Goal: Task Accomplishment & Management: Manage account settings

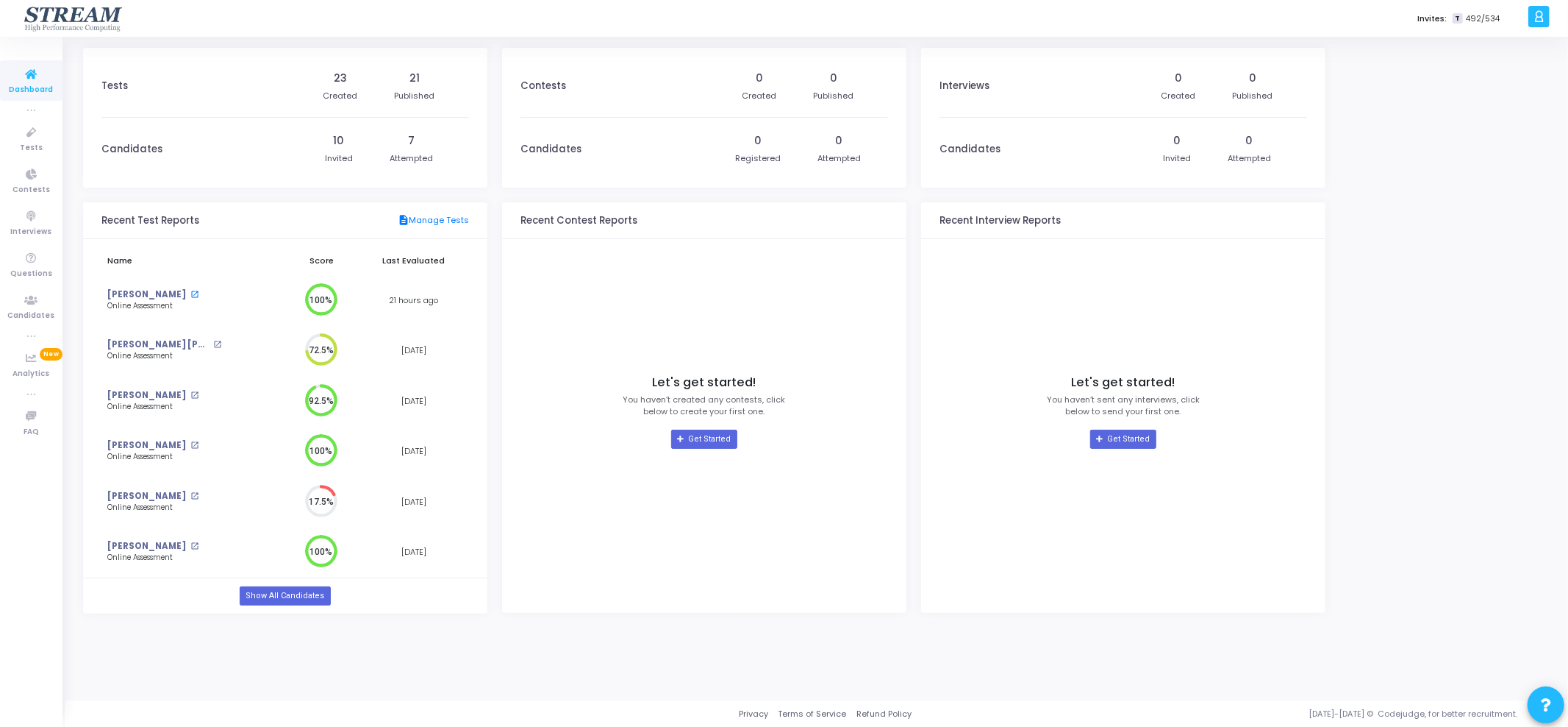
click at [190, 295] on mat-icon "open_in_new" at bounding box center [194, 294] width 8 height 8
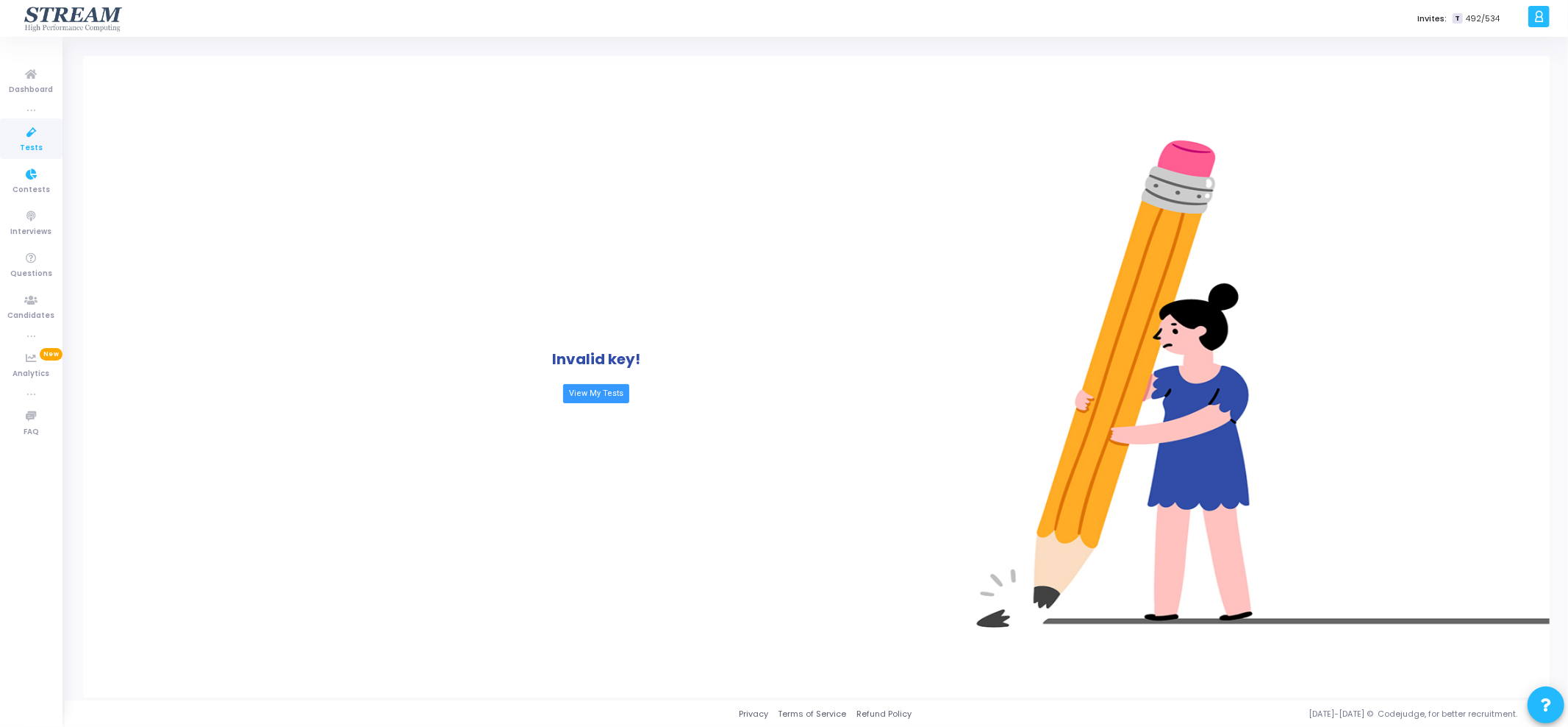
click at [39, 143] on span "Tests" at bounding box center [31, 149] width 23 height 13
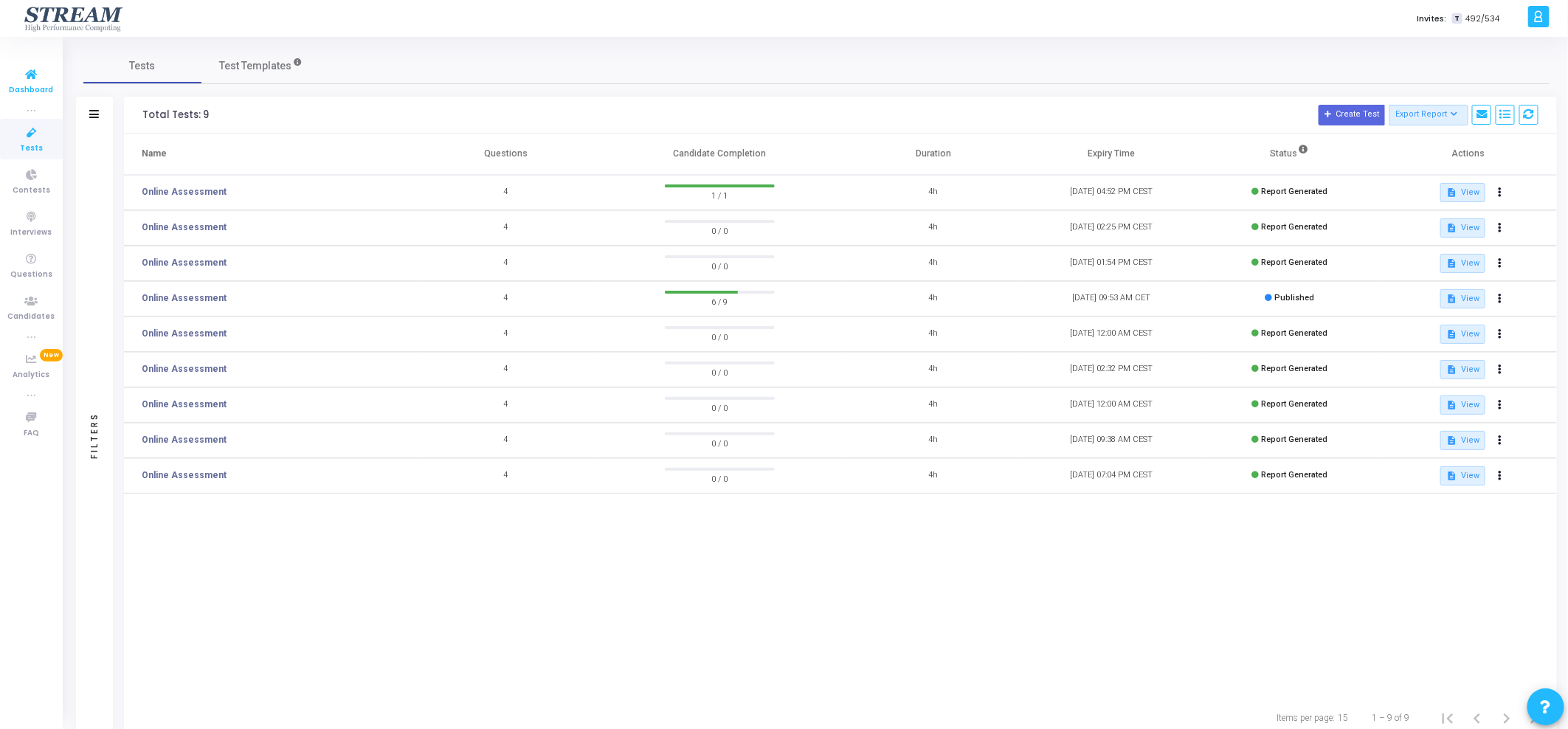
click at [30, 77] on icon at bounding box center [31, 74] width 31 height 19
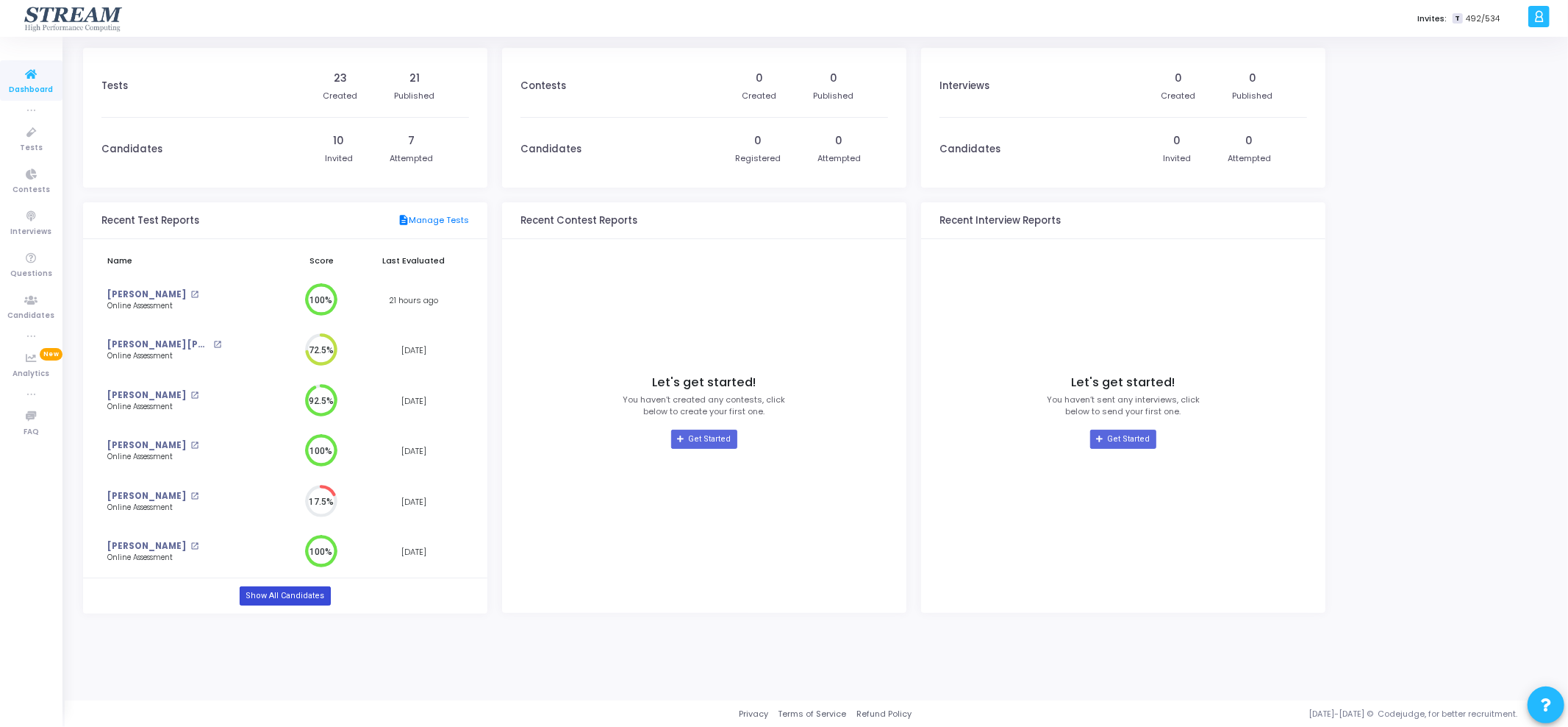
click at [297, 598] on link "Show All Candidates" at bounding box center [285, 596] width 91 height 19
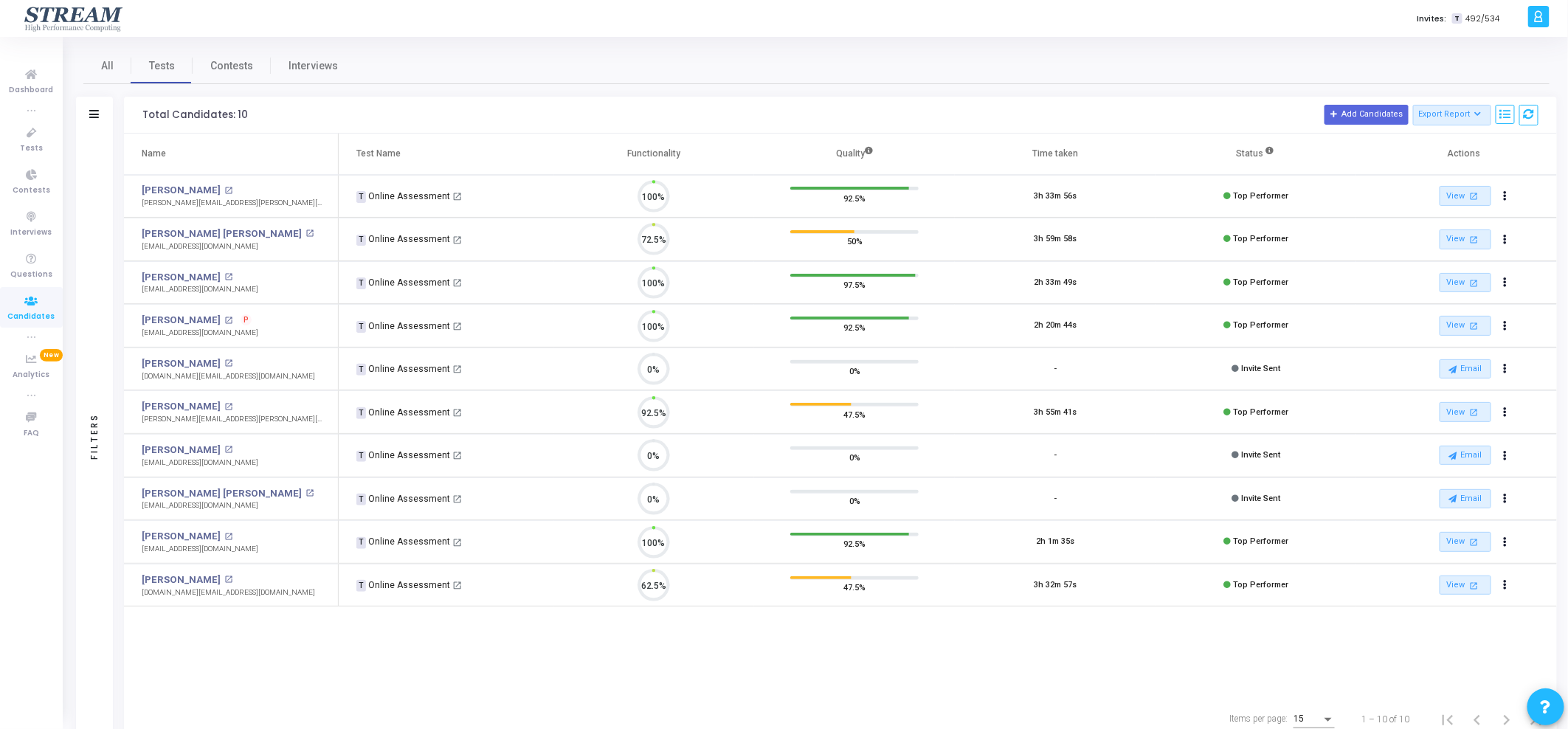
scroll to position [31, 38]
click at [1509, 240] on button "Actions" at bounding box center [1506, 240] width 21 height 21
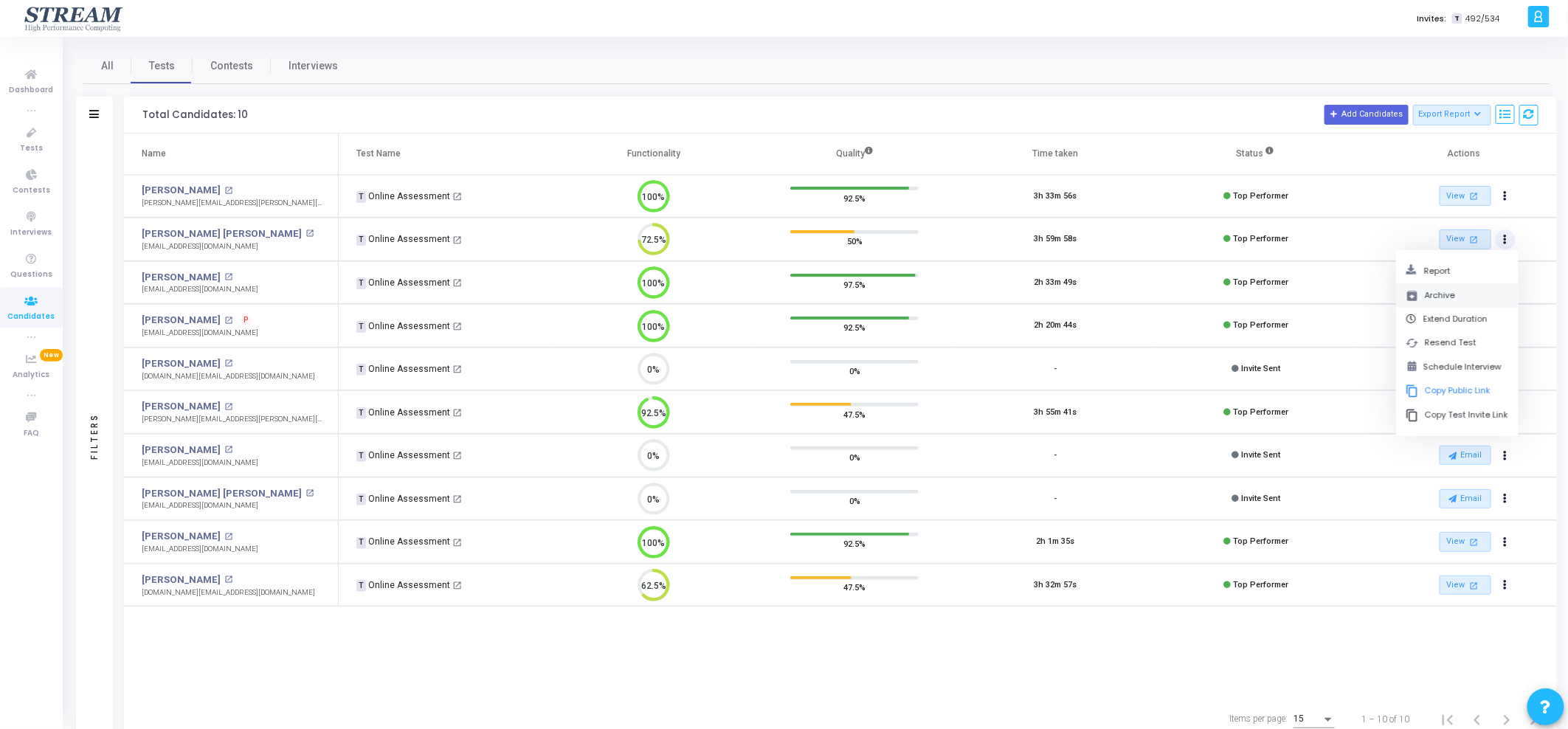
click at [1455, 294] on button "archive Archive" at bounding box center [1457, 295] width 123 height 24
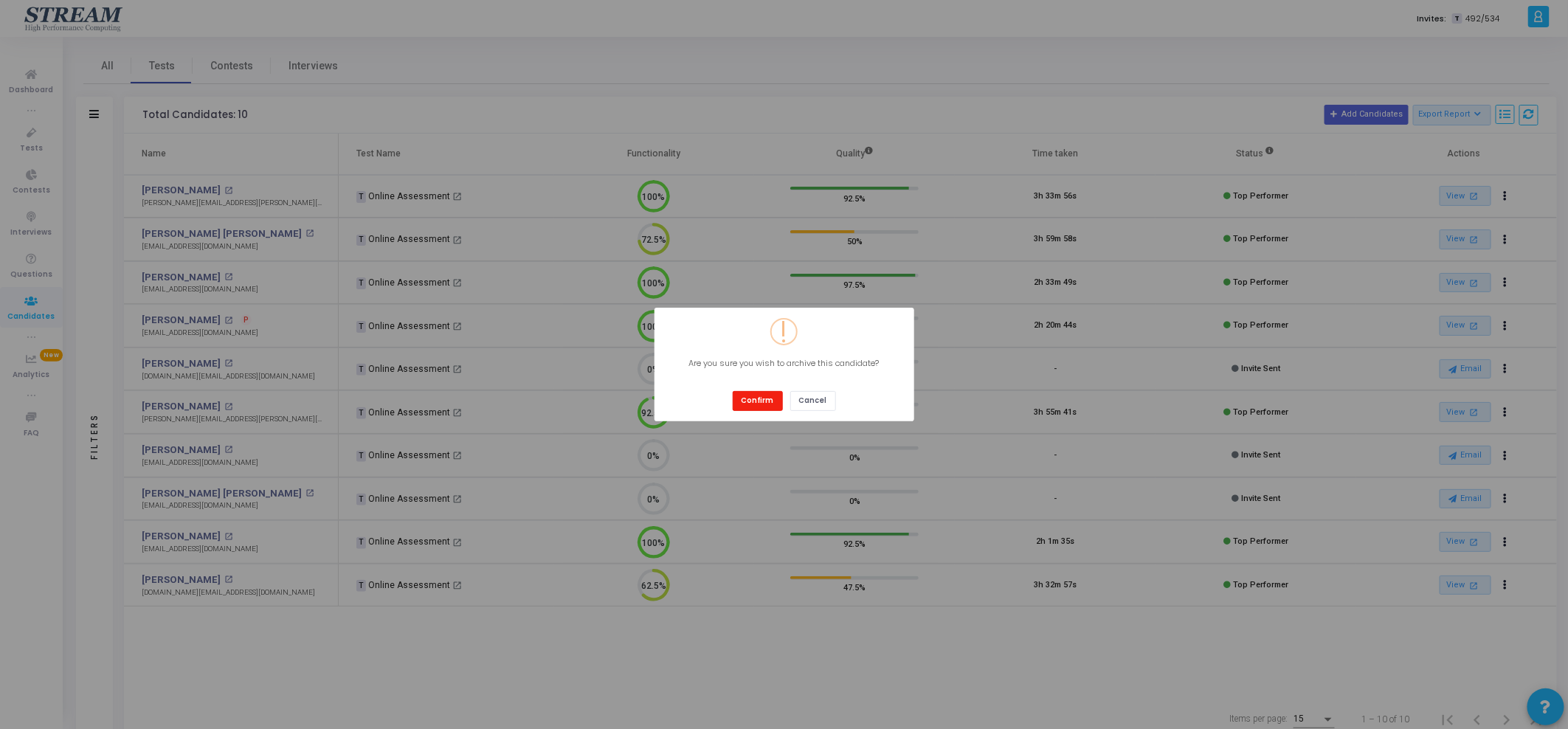
click at [769, 401] on button "Confirm" at bounding box center [757, 401] width 50 height 20
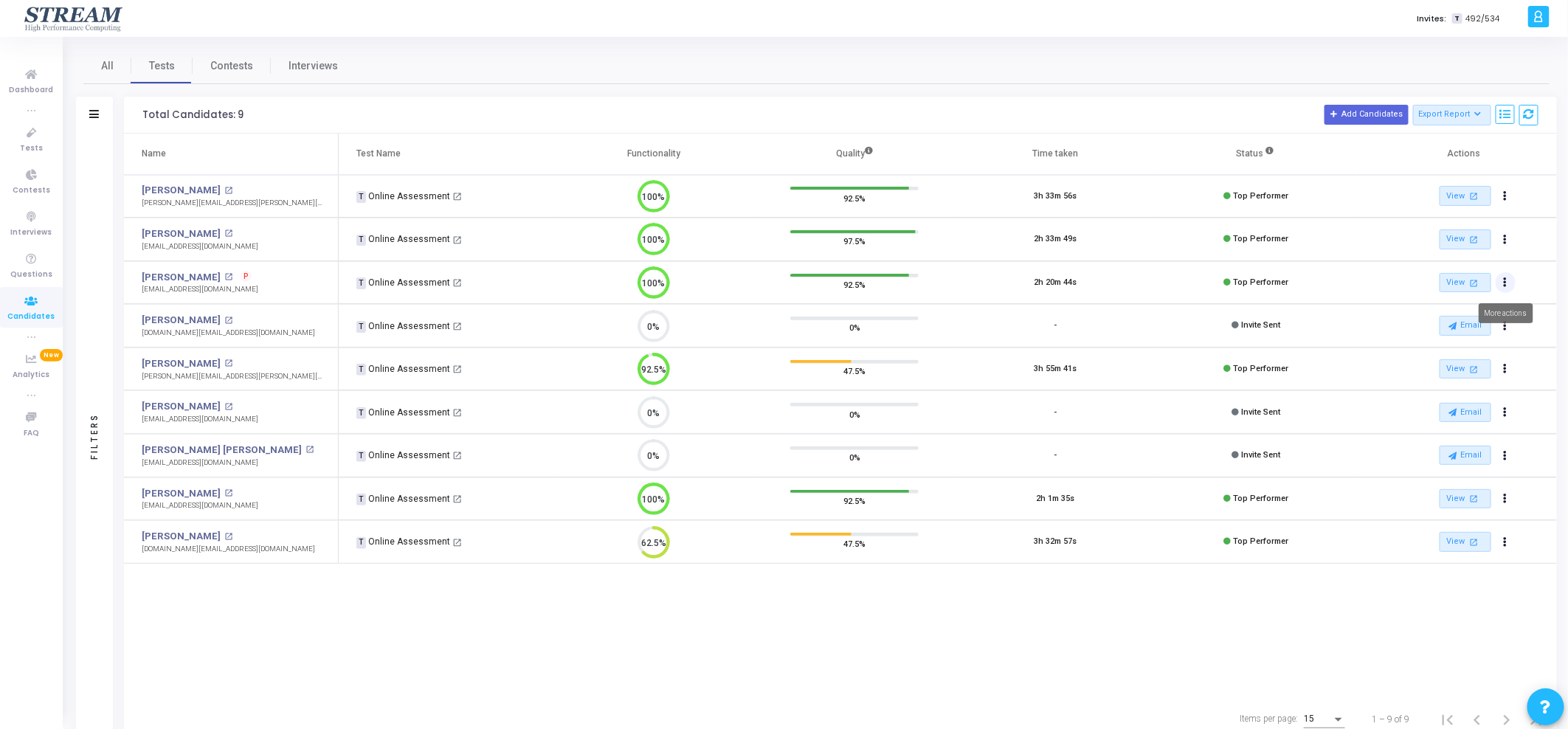
click at [1503, 283] on button "Actions" at bounding box center [1506, 283] width 21 height 21
click at [1456, 337] on button "archive Archive" at bounding box center [1457, 338] width 123 height 24
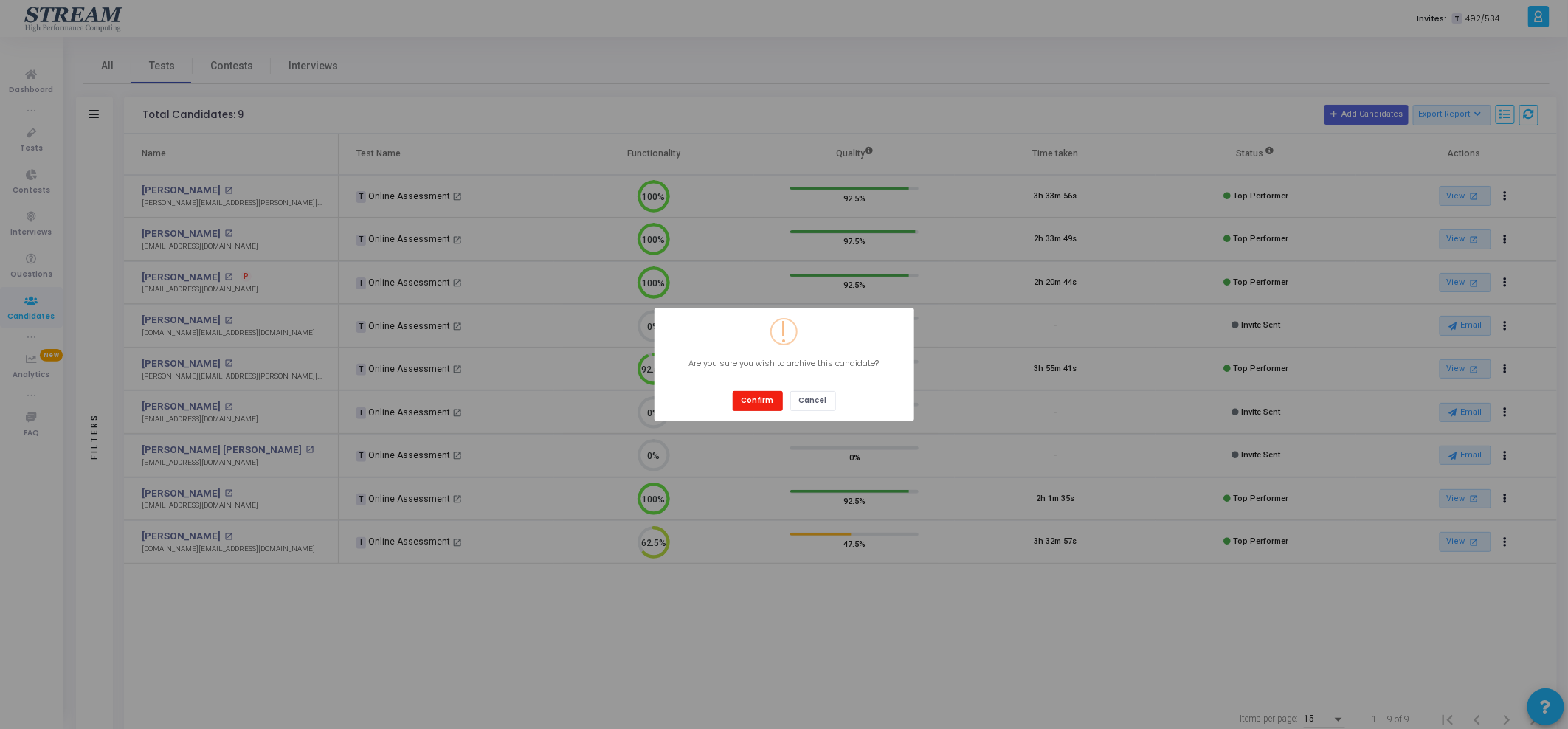
click at [750, 401] on button "Confirm" at bounding box center [757, 401] width 50 height 20
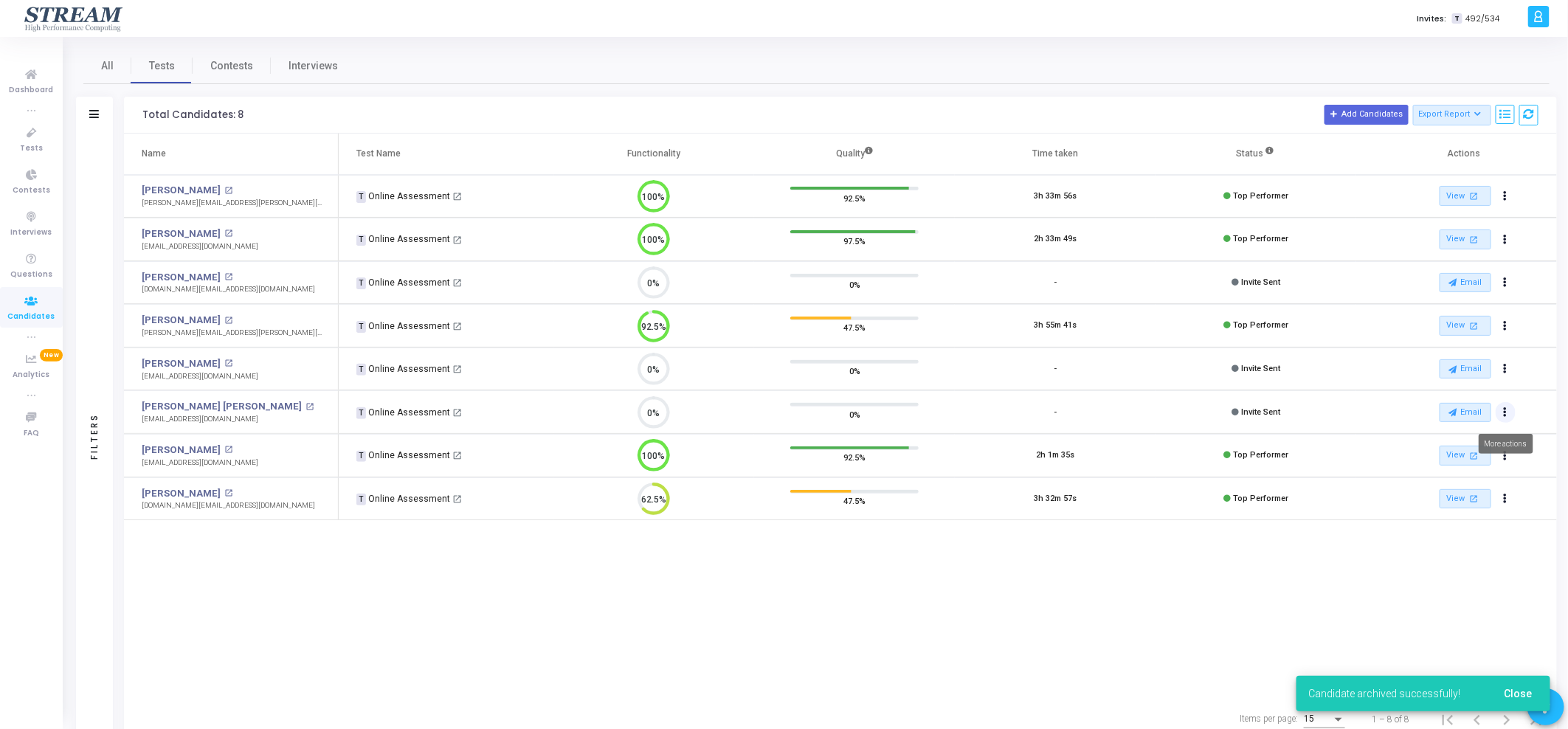
click at [1506, 412] on icon "Actions" at bounding box center [1506, 412] width 4 height 7
click at [1445, 447] on button "archive Archive" at bounding box center [1457, 444] width 123 height 24
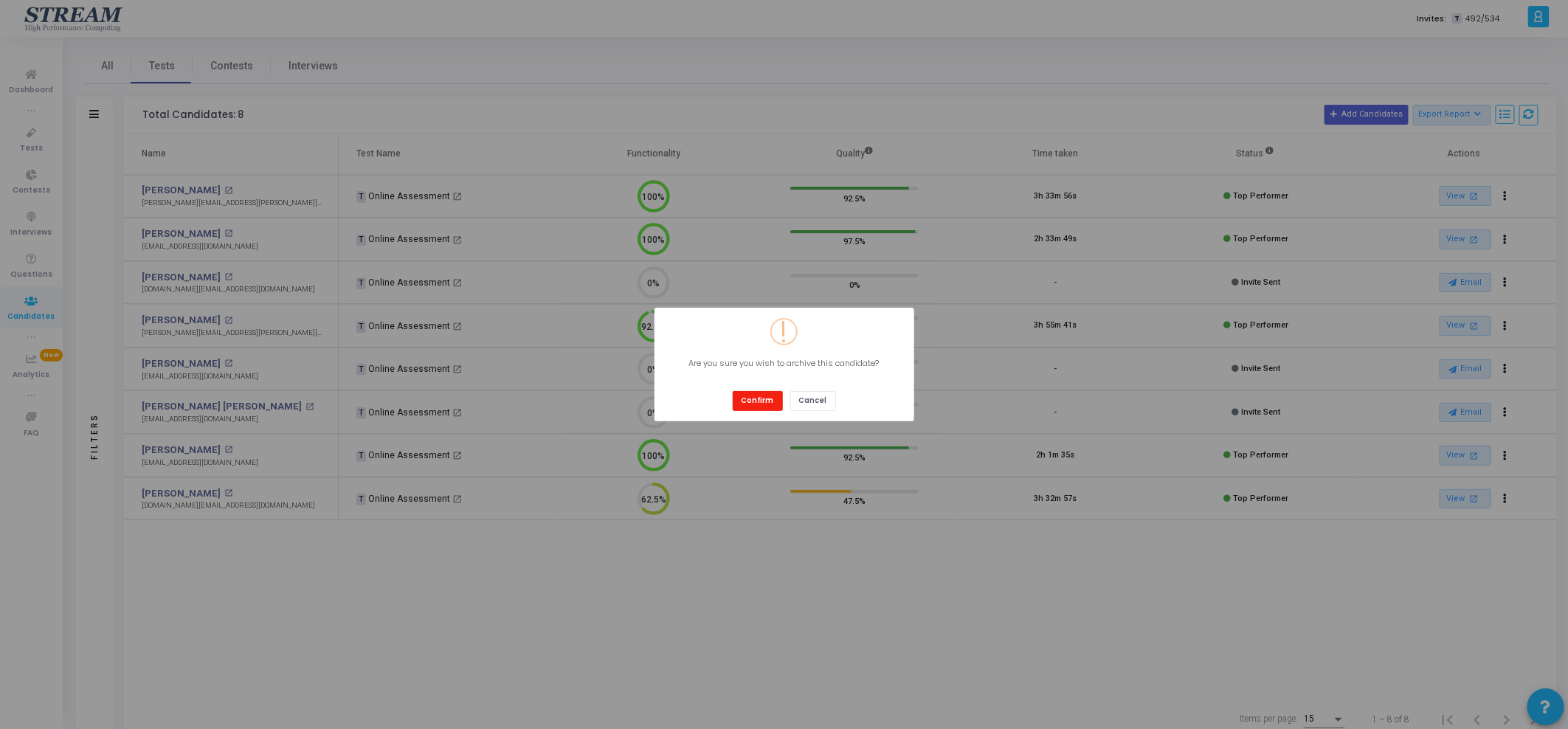
click at [755, 402] on button "Confirm" at bounding box center [757, 401] width 50 height 20
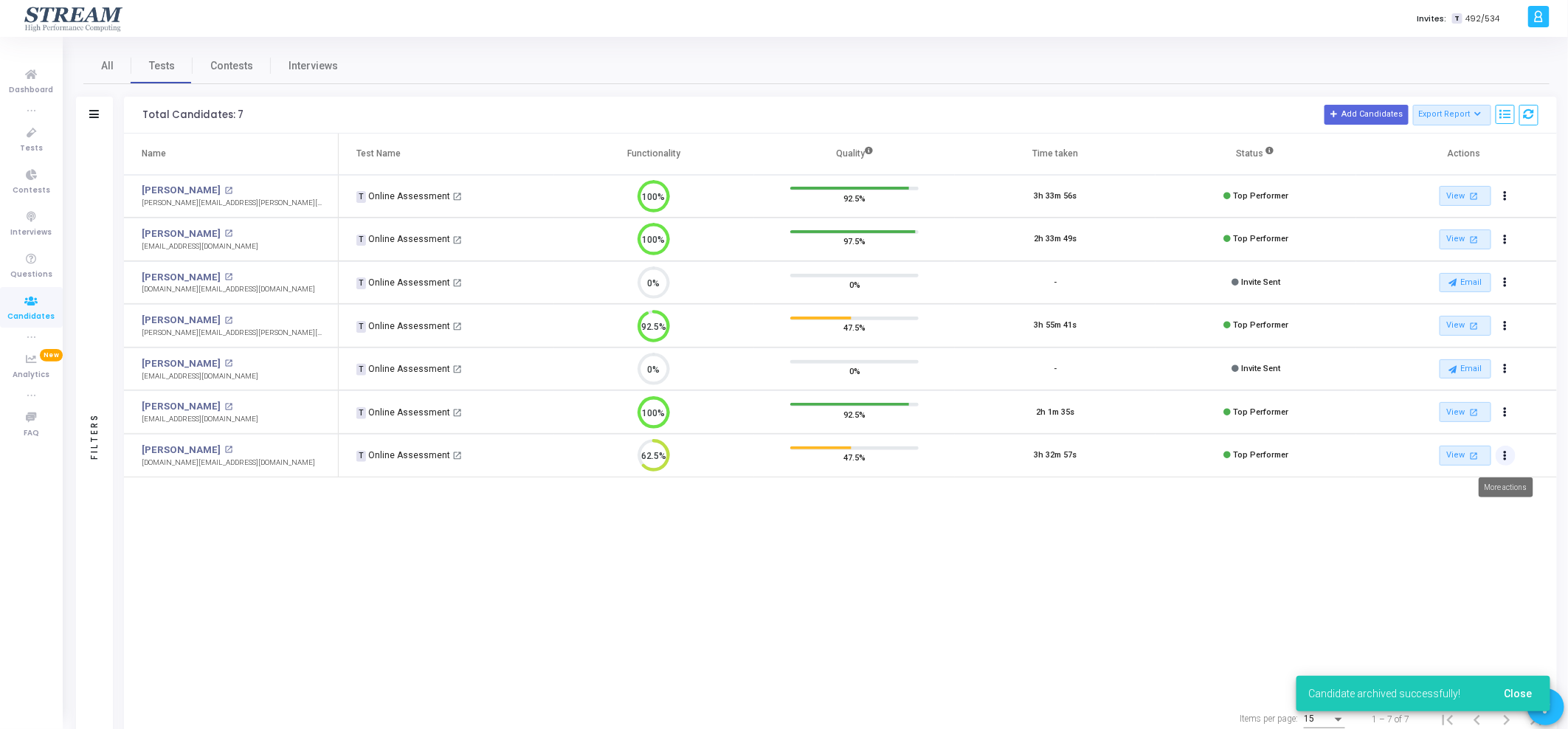
click at [1510, 459] on button "Actions" at bounding box center [1506, 456] width 21 height 21
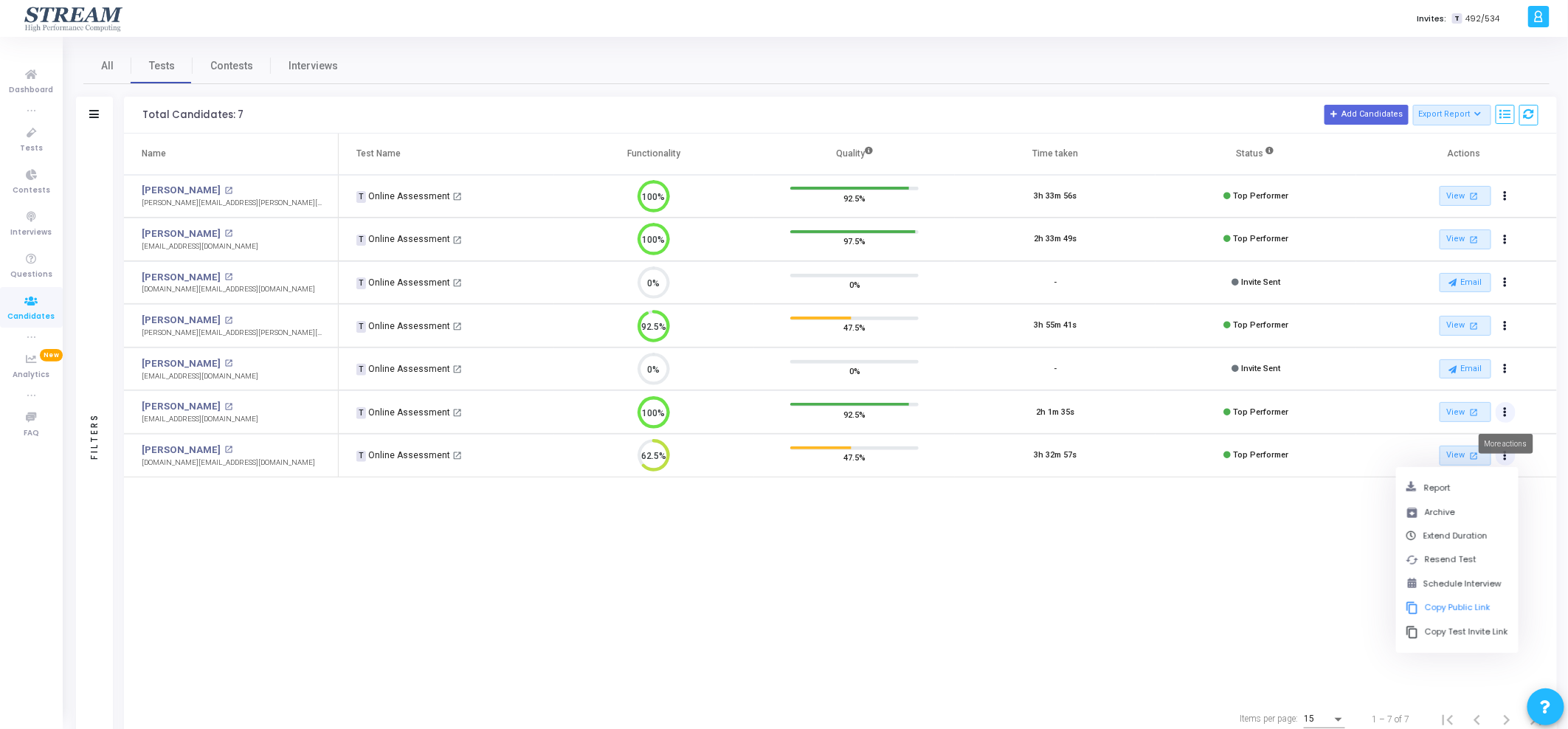
click at [1511, 415] on button "Actions" at bounding box center [1506, 413] width 21 height 21
click at [1478, 460] on button "archive Archive" at bounding box center [1457, 469] width 123 height 24
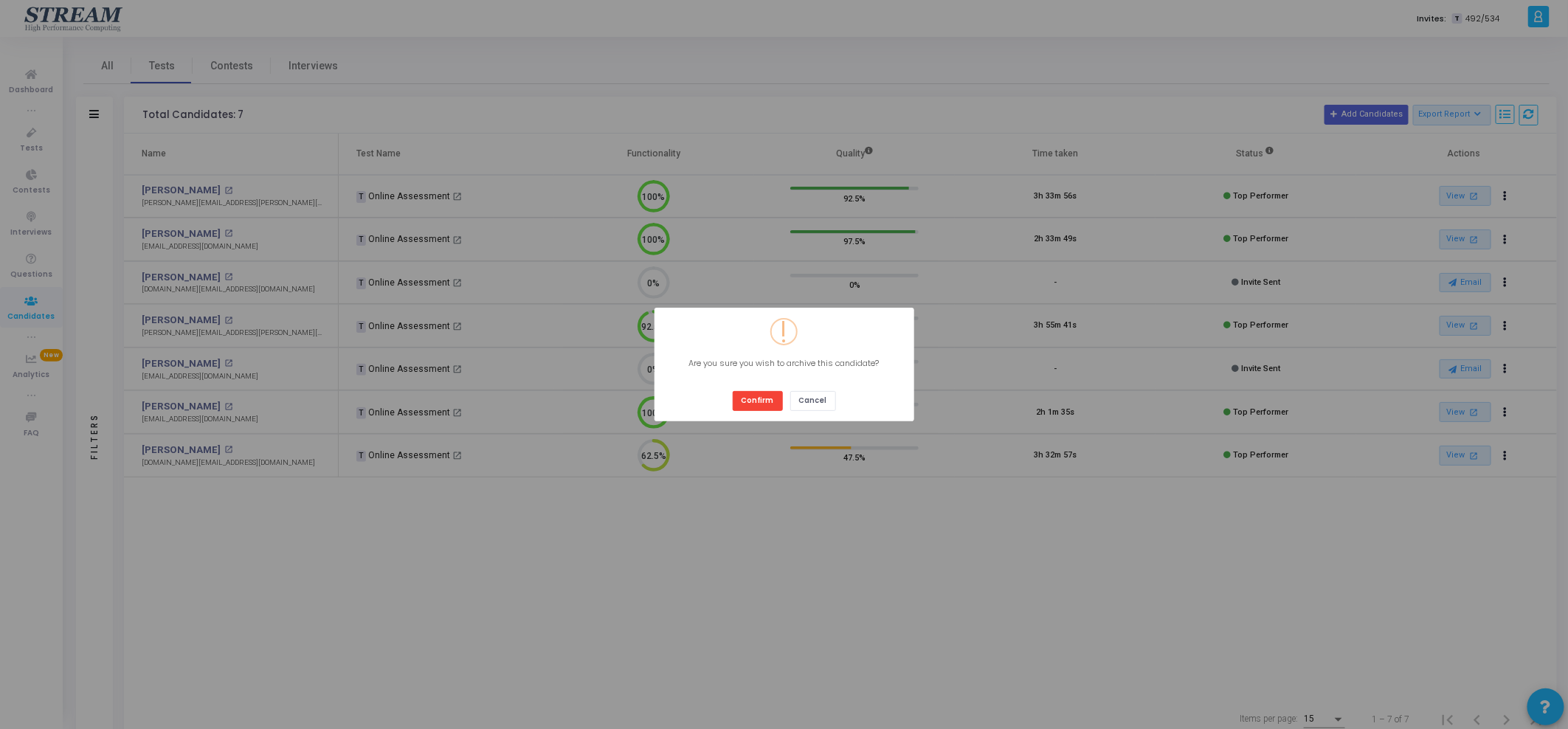
click at [746, 402] on button "Confirm" at bounding box center [757, 401] width 50 height 20
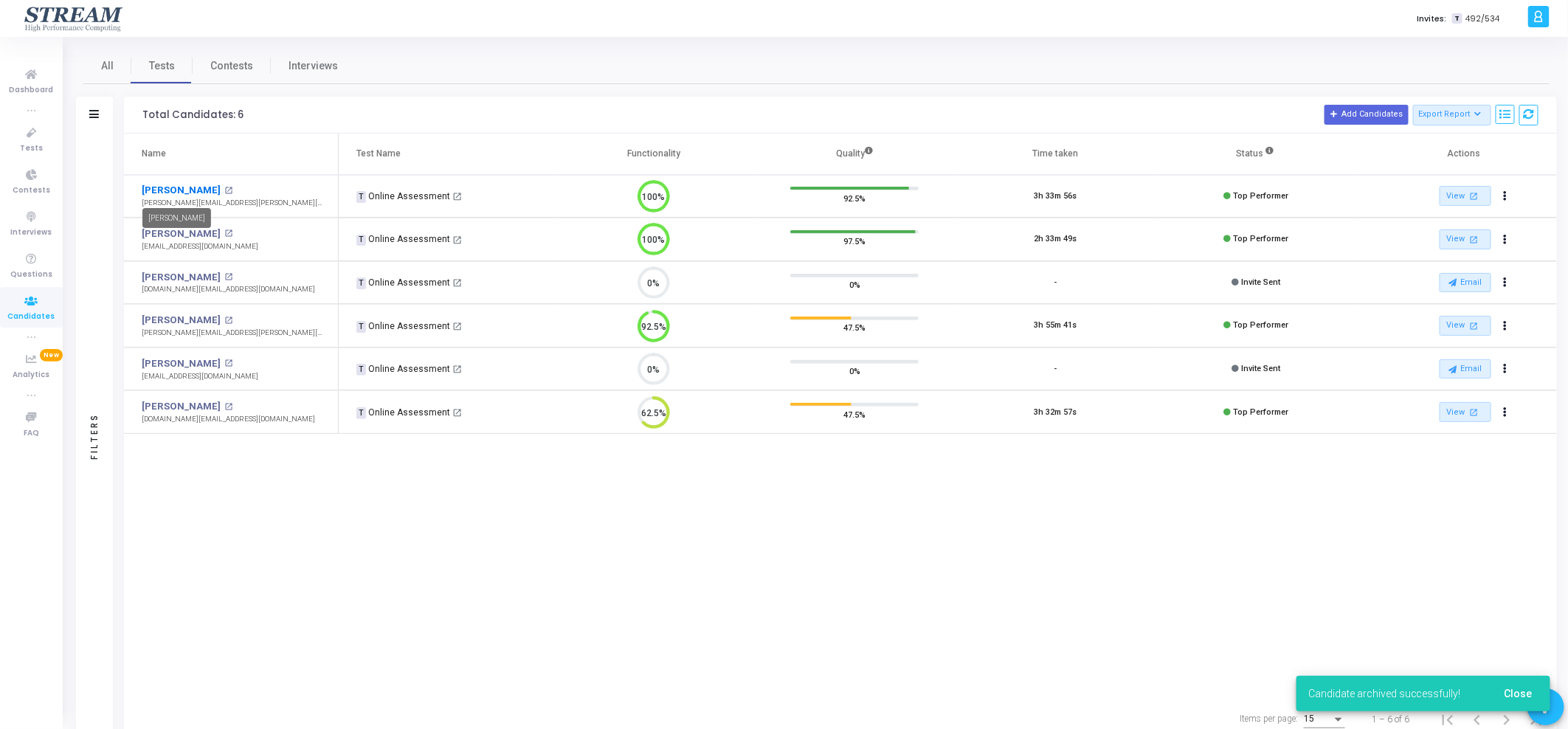
click at [152, 193] on link "[PERSON_NAME]" at bounding box center [181, 190] width 79 height 15
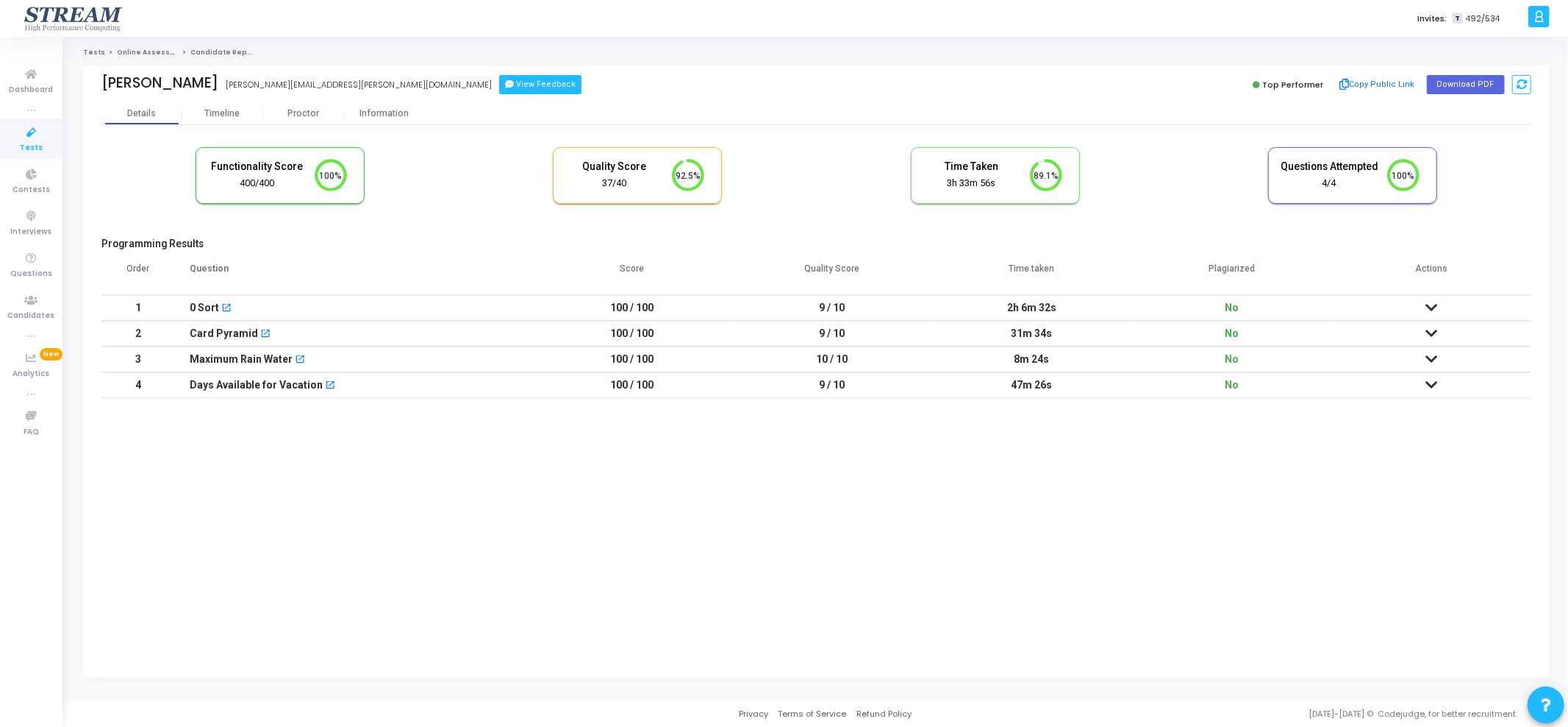
click at [499, 79] on button "View Feedback" at bounding box center [540, 84] width 82 height 19
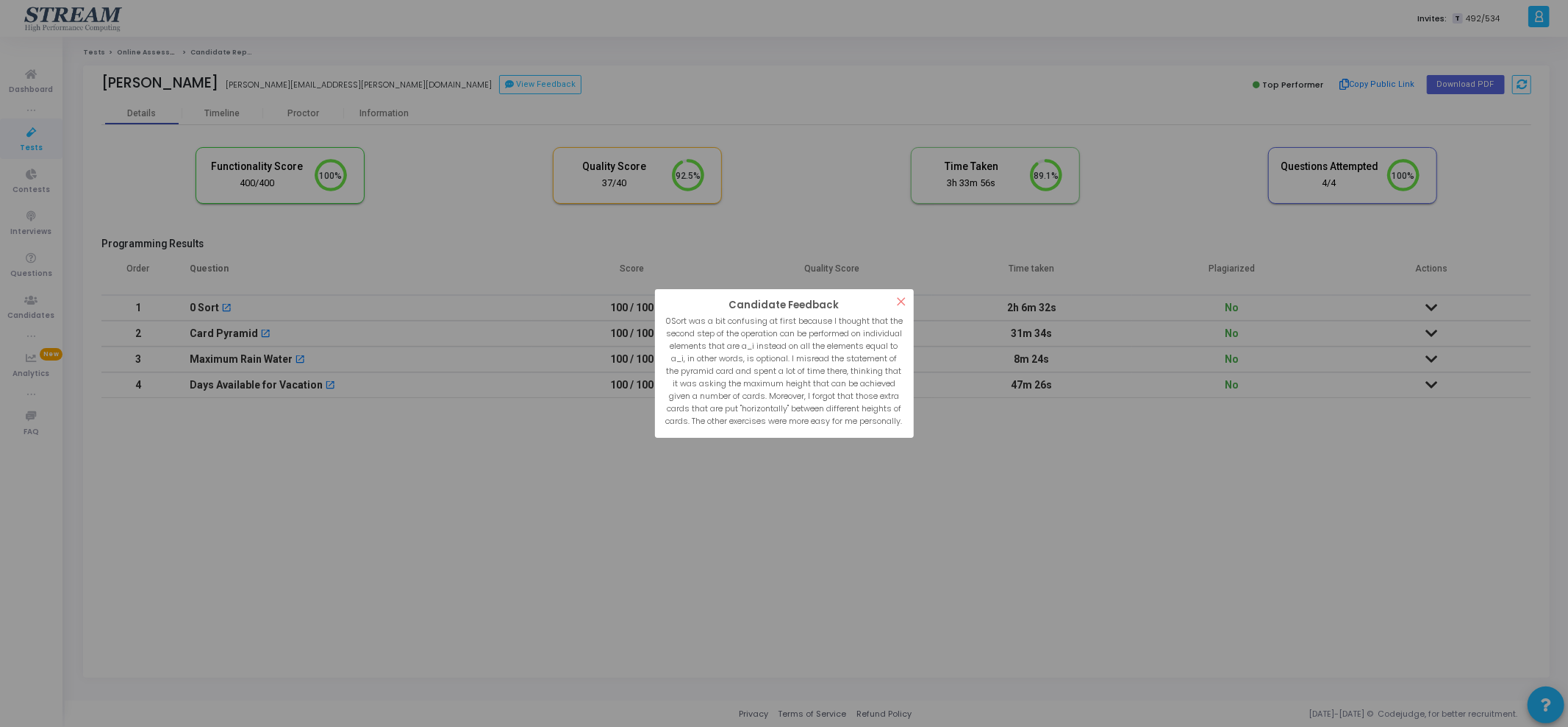
click at [907, 303] on button "×" at bounding box center [902, 302] width 24 height 24
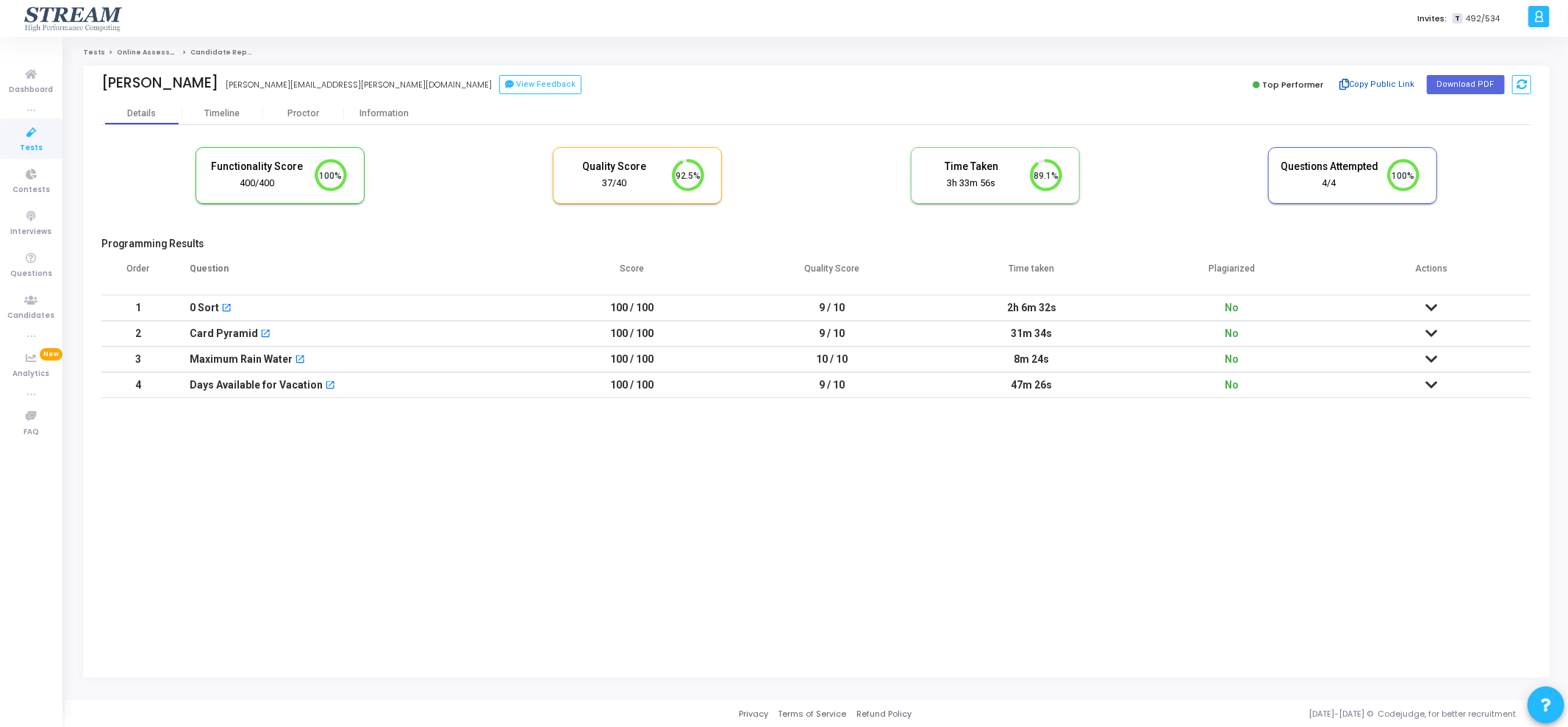
click at [1385, 84] on button "Copy Public Link" at bounding box center [1377, 84] width 84 height 22
